Goal: Use online tool/utility: Use online tool/utility

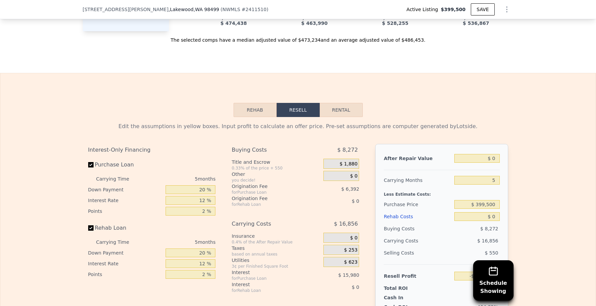
scroll to position [918, 0]
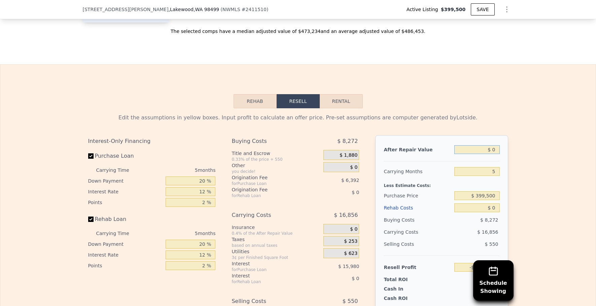
drag, startPoint x: 491, startPoint y: 149, endPoint x: 510, endPoint y: 147, distance: 18.9
click at [506, 149] on div "After Repair Value $ 0 Carrying Months 5 Less Estimate Costs: Purchase Price $ …" at bounding box center [441, 228] width 133 height 187
type input "$ 300"
type input "-$ 424,900"
type input "$ 3,000"
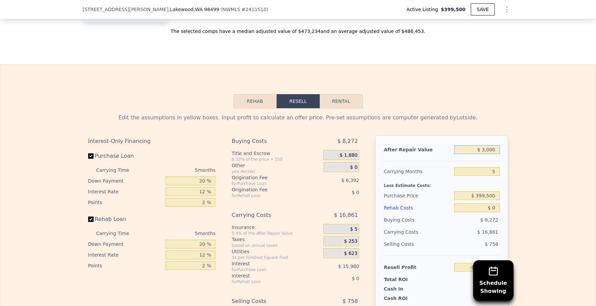
type input "-$ 422,391"
type input "$ 300,000"
type input "-$ 146,477"
click at [495, 148] on input "$ 300,000" at bounding box center [476, 149] width 45 height 9
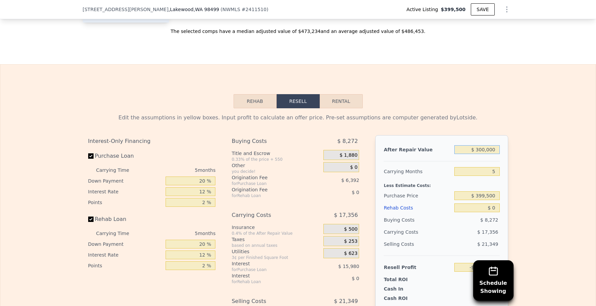
click at [495, 148] on input "$ 300,000" at bounding box center [476, 149] width 45 height 9
type input "$ 4"
type input "-$ 425,174"
type input "$ 430"
type input "-$ 424,779"
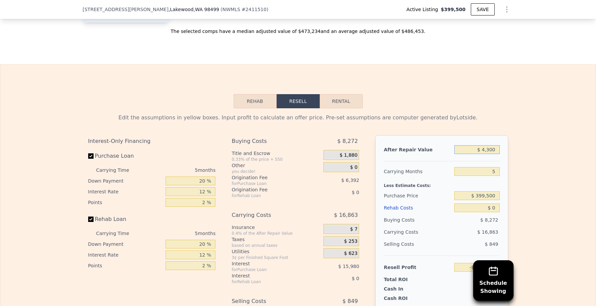
type input "$ 43,000"
type input "-$ 385,231"
type input "$ 430,000"
type input "-$ 25,707"
click at [528, 151] on div "Edit the assumptions in yellow boxes. Input profit to calculate an offer price.…" at bounding box center [297, 233] width 595 height 250
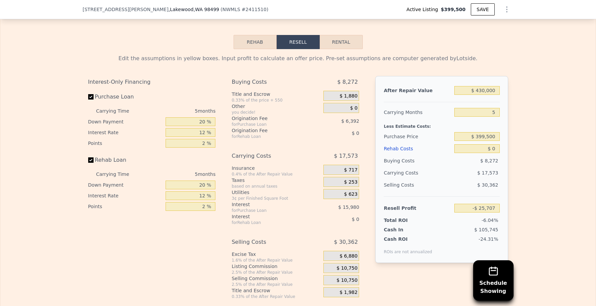
scroll to position [979, 0]
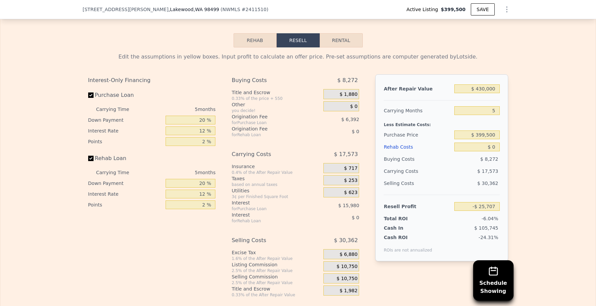
click at [92, 155] on label "Rehab Loan" at bounding box center [125, 158] width 75 height 12
click at [92, 156] on input "Rehab Loan" at bounding box center [90, 158] width 5 height 5
checkbox input "false"
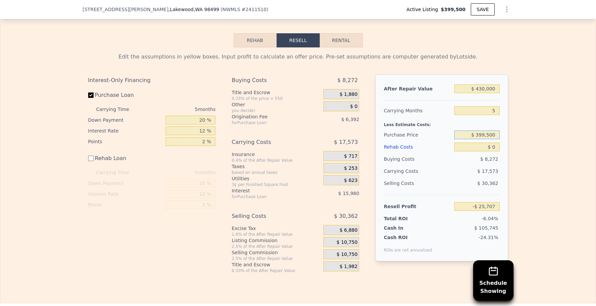
drag, startPoint x: 476, startPoint y: 133, endPoint x: 512, endPoint y: 133, distance: 36.0
click at [512, 133] on div "Edit the assumptions in yellow boxes. Input profit to calculate an offer price.…" at bounding box center [298, 160] width 431 height 226
type input "$ 280,000"
type input "$ 100,883"
click at [579, 113] on div "Edit the assumptions in yellow boxes. Input profit to calculate an offer price.…" at bounding box center [297, 160] width 595 height 226
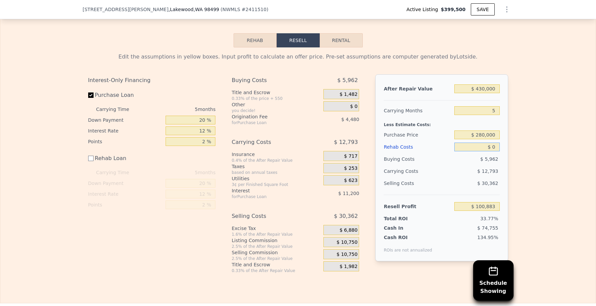
drag, startPoint x: 491, startPoint y: 146, endPoint x: 505, endPoint y: 143, distance: 14.1
click at [505, 143] on div "After Repair Value $ 430,000 Carrying Months 5 Less Estimate Costs: Purchase Pr…" at bounding box center [441, 167] width 133 height 187
drag, startPoint x: 493, startPoint y: 147, endPoint x: 507, endPoint y: 147, distance: 14.5
click at [504, 147] on div "After Repair Value $ 430,000 Carrying Months 5 Less Estimate Costs: Purchase Pr…" at bounding box center [441, 167] width 133 height 187
